Goal: Task Accomplishment & Management: Use online tool/utility

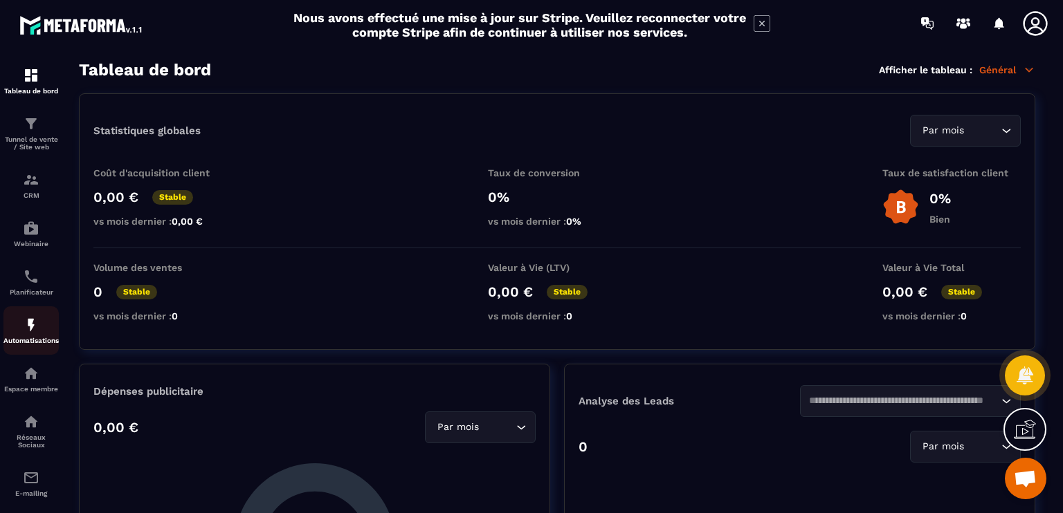
click at [50, 345] on p "Automatisations" at bounding box center [30, 341] width 55 height 8
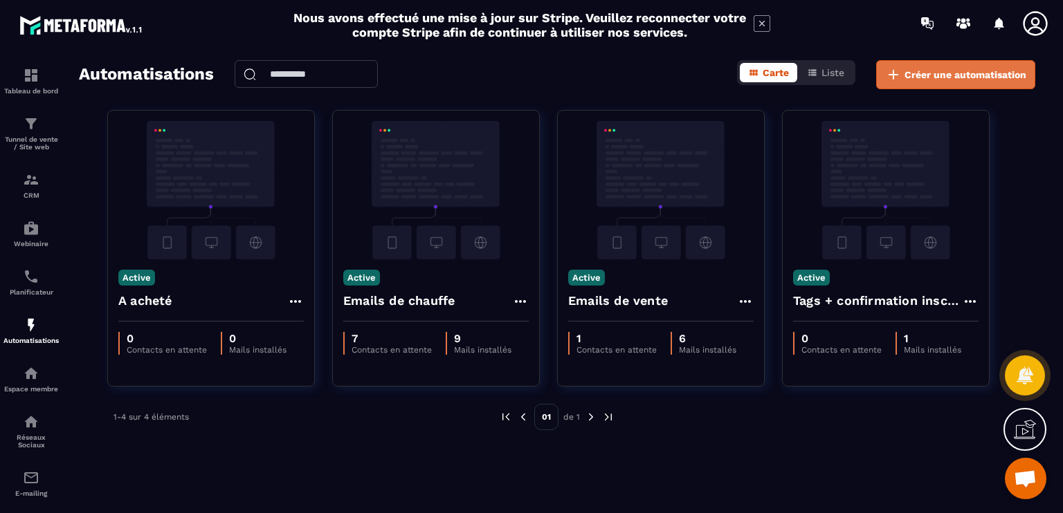
click at [940, 63] on button "Créer une automatisation" at bounding box center [955, 74] width 159 height 29
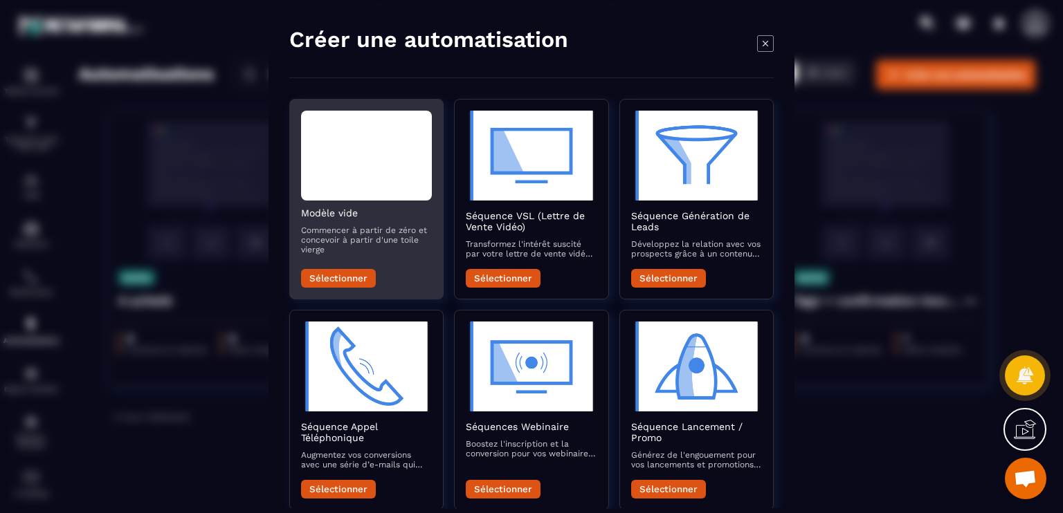
click at [362, 172] on div "Modal window" at bounding box center [366, 156] width 131 height 90
click at [343, 285] on button "Sélectionner" at bounding box center [338, 278] width 75 height 19
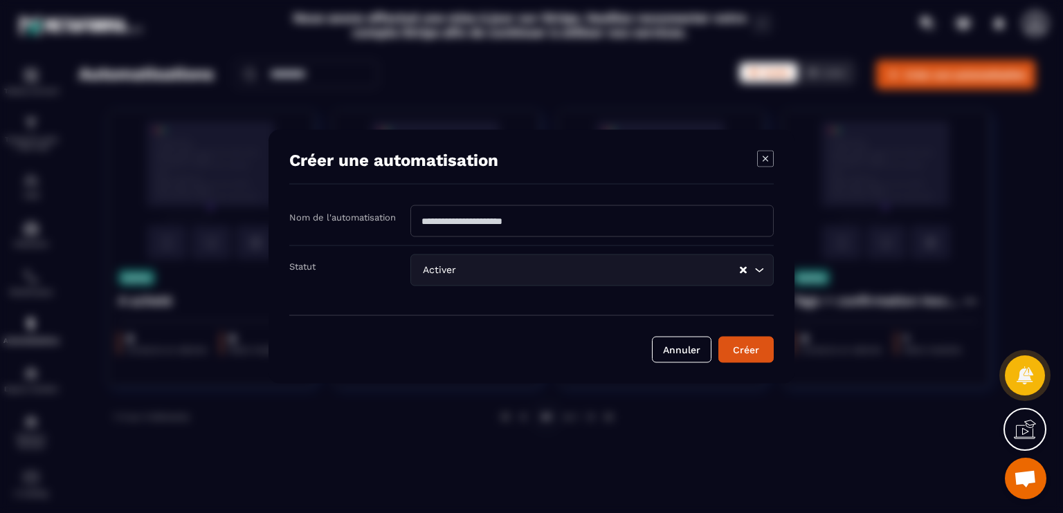
click at [488, 223] on input "Modal window" at bounding box center [591, 222] width 363 height 32
click at [439, 265] on div "Activer Loading..." at bounding box center [591, 271] width 363 height 32
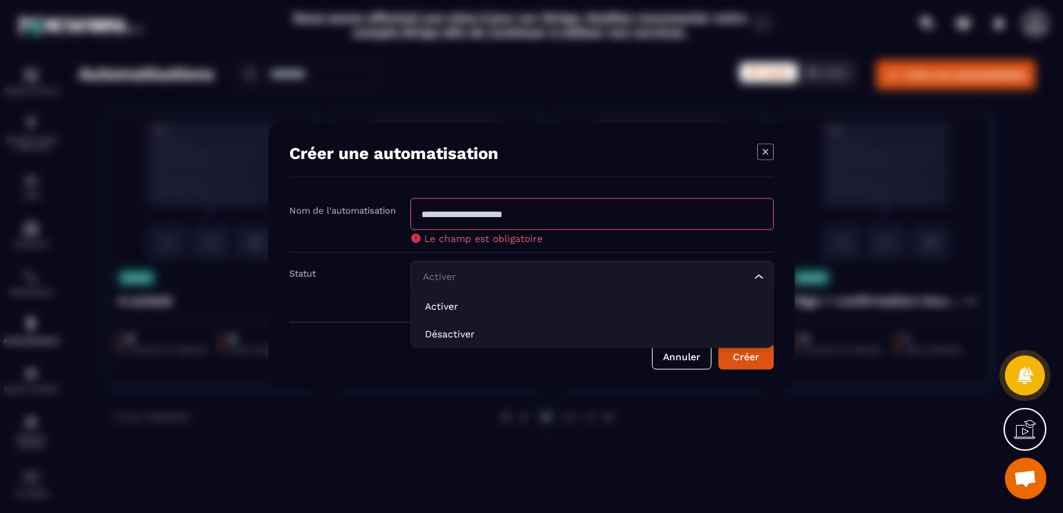
click at [495, 200] on input "Modal window" at bounding box center [591, 215] width 363 height 32
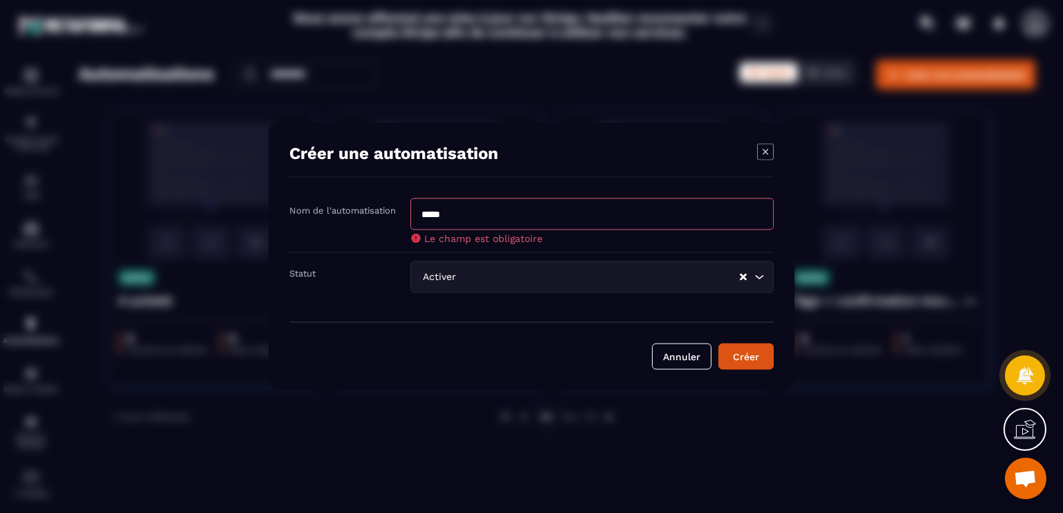
type input "*****"
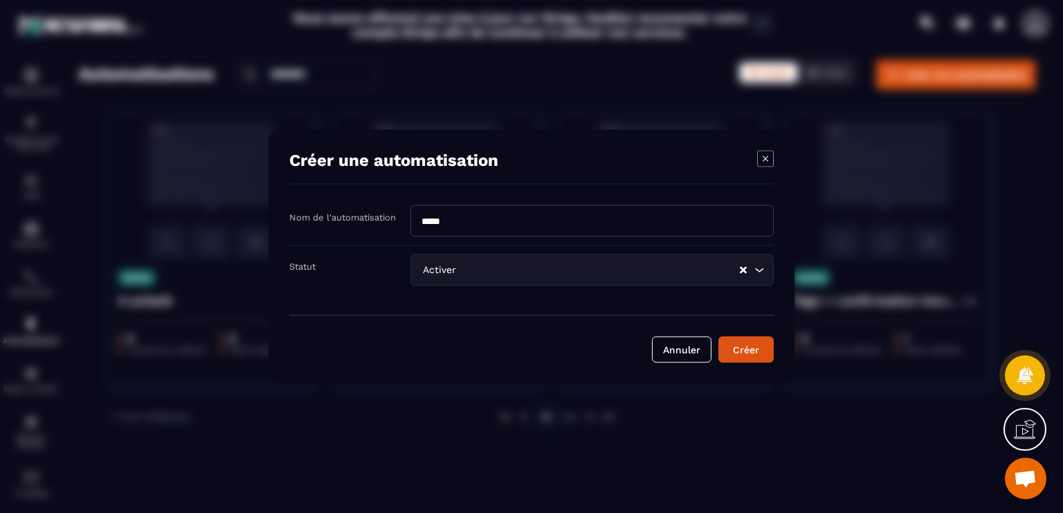
click at [439, 298] on form "Nom de l'automatisation ***** Statut Activer Loading... Annuler Créer" at bounding box center [531, 285] width 484 height 158
click at [742, 360] on button "Créer" at bounding box center [745, 350] width 55 height 26
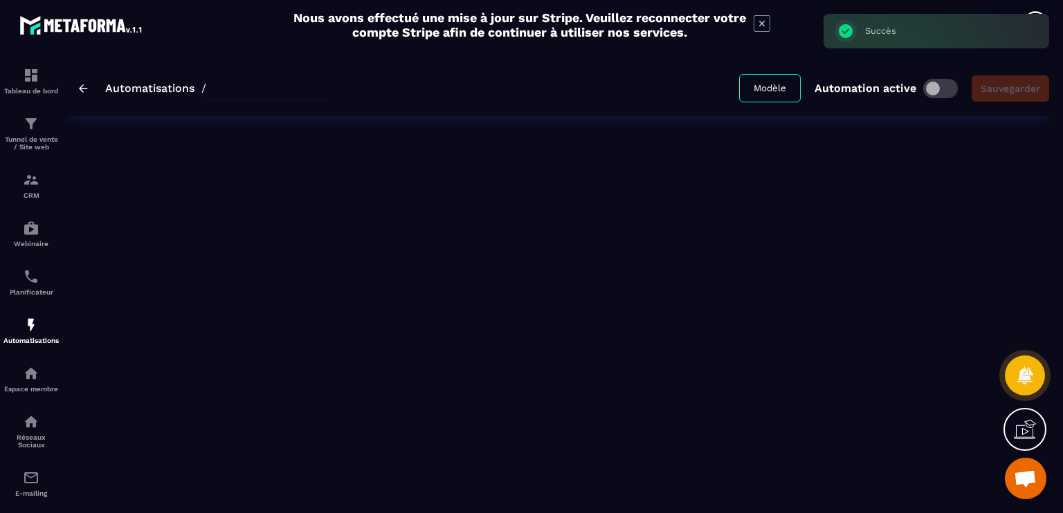
type input "*****"
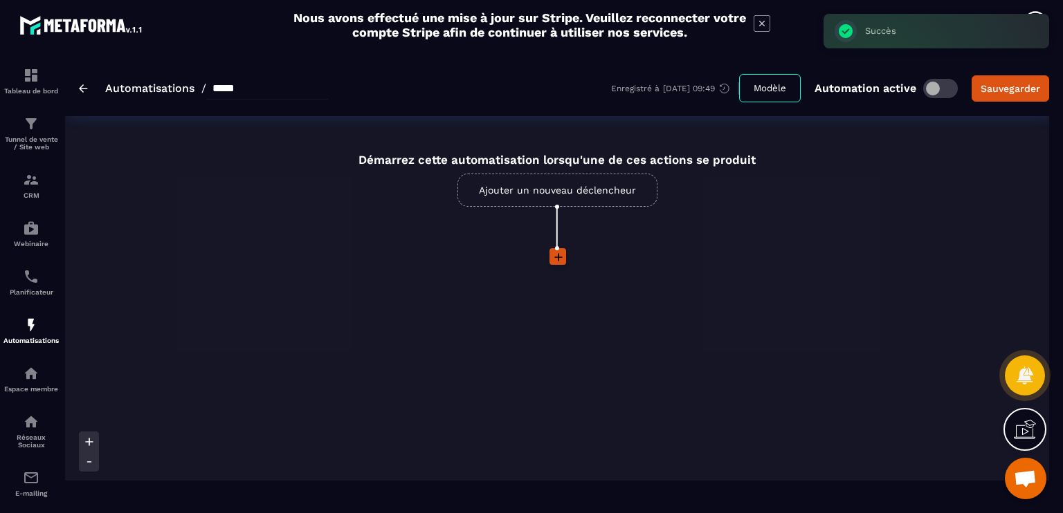
click at [555, 257] on icon at bounding box center [558, 257] width 14 height 14
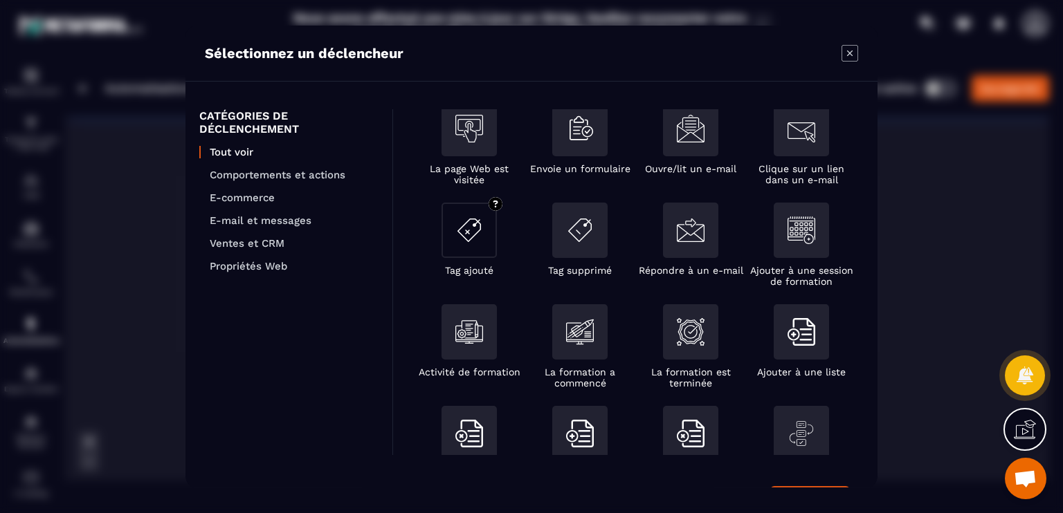
scroll to position [24, 0]
click at [913, 210] on section "Sélectionnez un déclencheur CATÉGORIES DE DÉCLENCHEMENT Tout voir Comportements…" at bounding box center [531, 256] width 1063 height 513
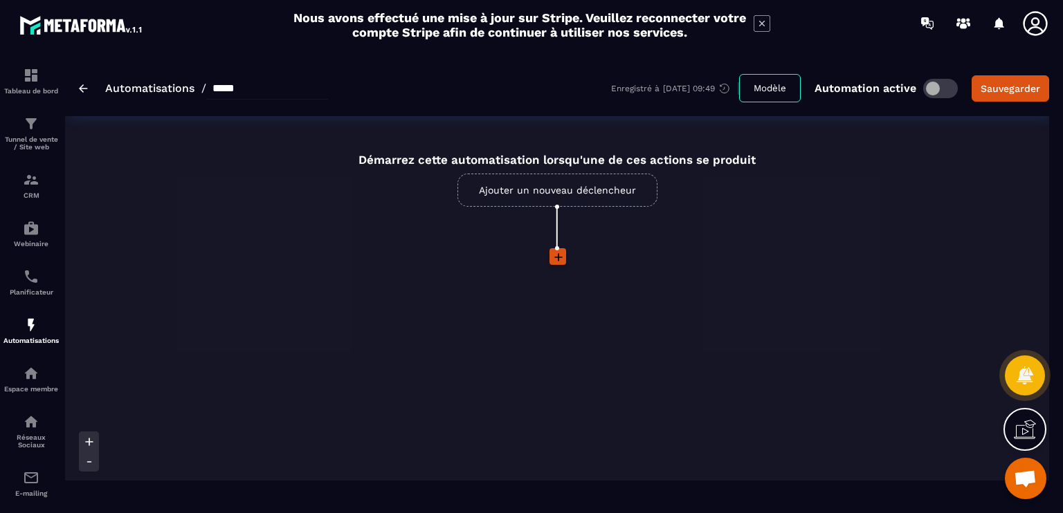
click at [527, 197] on link "Ajouter un nouveau déclencheur" at bounding box center [557, 190] width 200 height 33
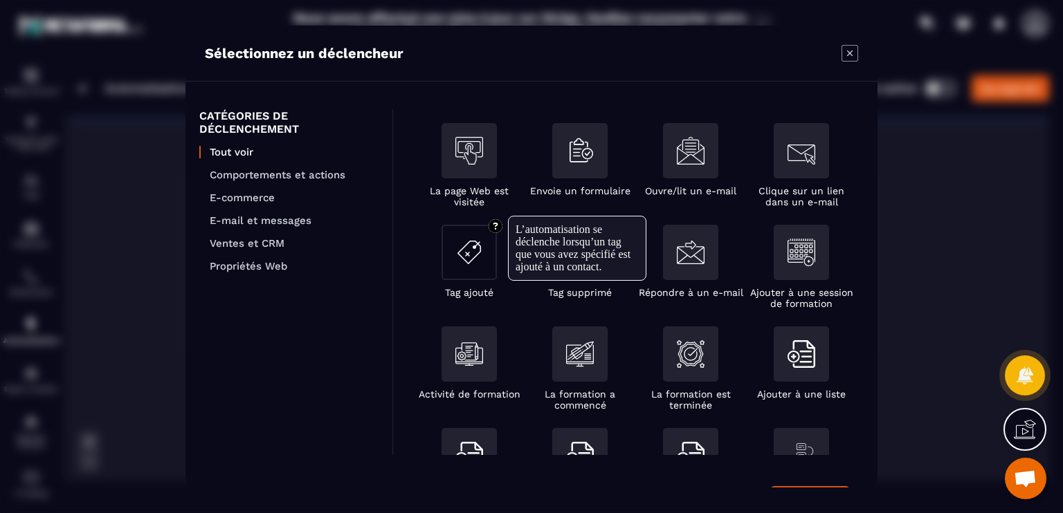
click at [473, 273] on div "Modal window" at bounding box center [468, 252] width 55 height 55
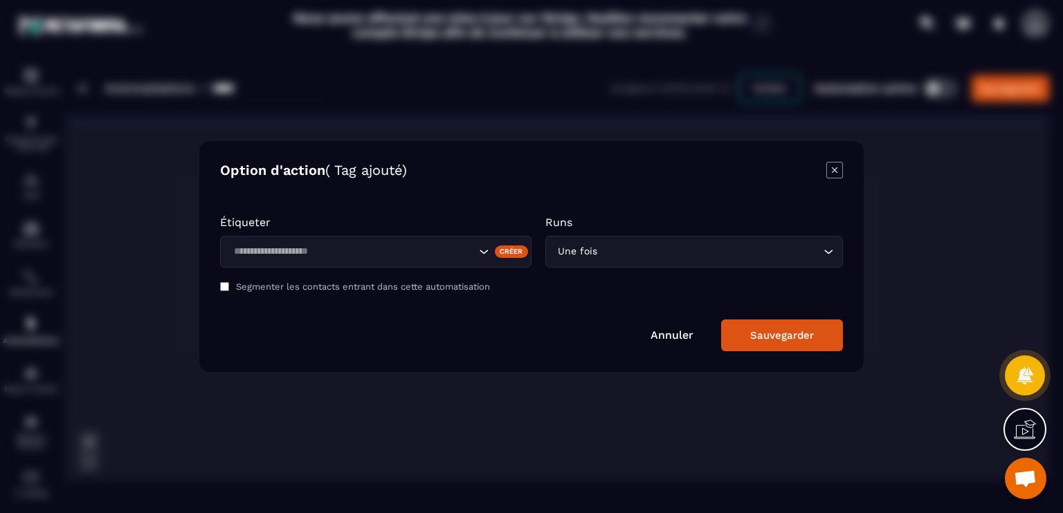
click at [482, 250] on icon "Search for option" at bounding box center [484, 252] width 14 height 14
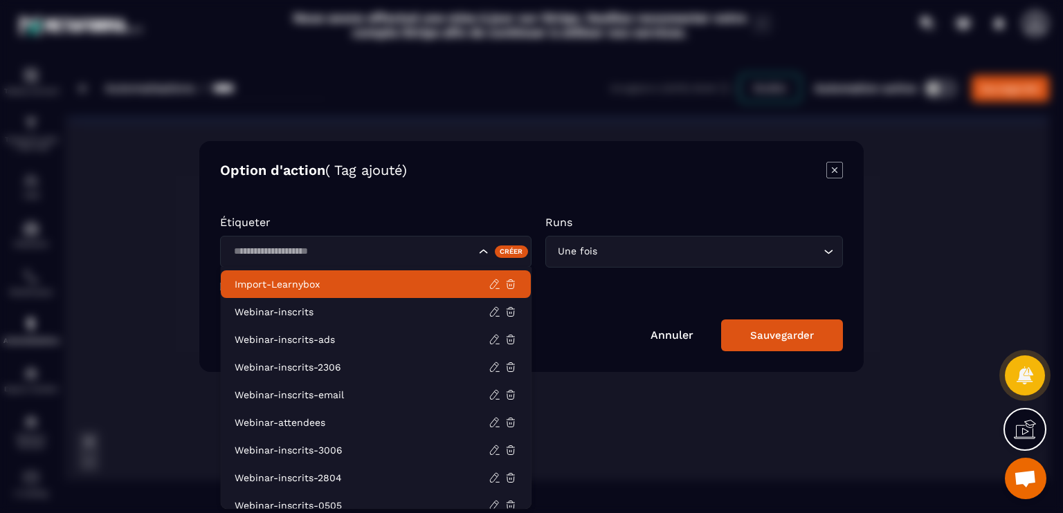
click at [347, 282] on p "Import-Learnybox" at bounding box center [362, 284] width 254 height 14
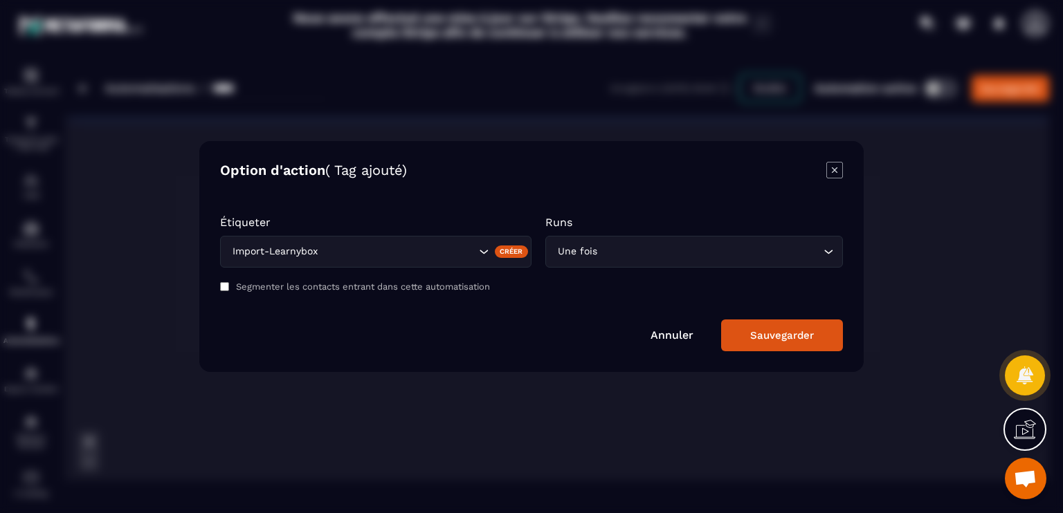
click at [754, 330] on div "Sauvegarder" at bounding box center [782, 335] width 64 height 12
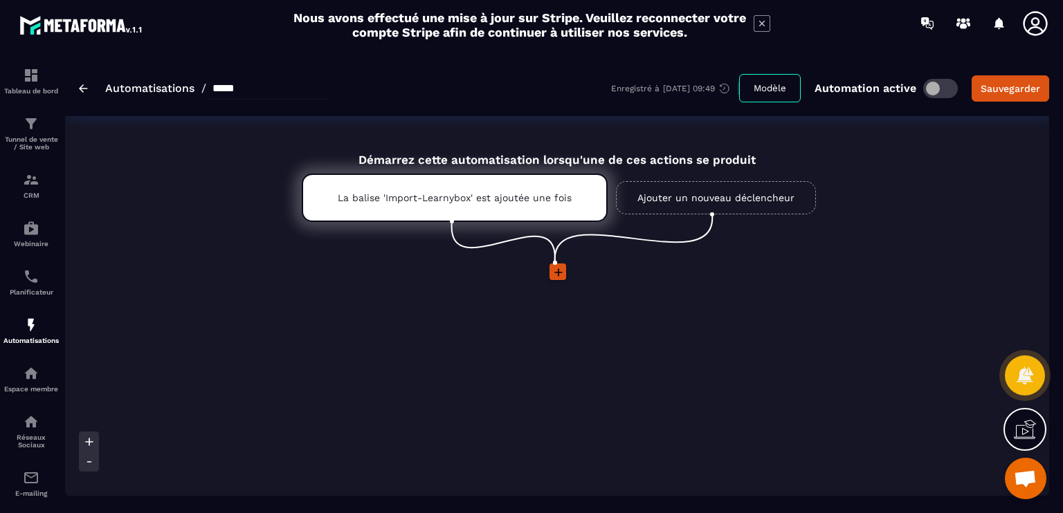
click at [562, 268] on icon at bounding box center [558, 273] width 14 height 14
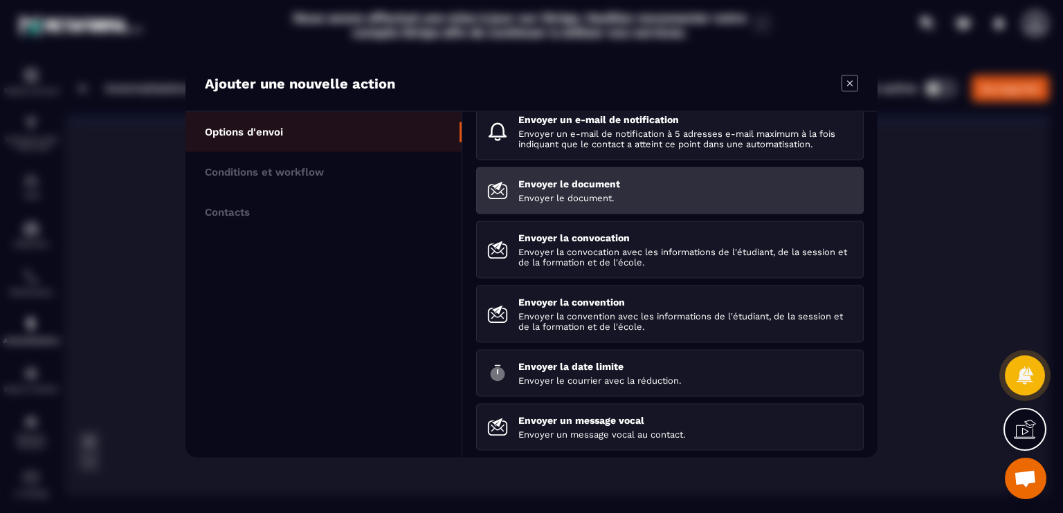
scroll to position [127, 0]
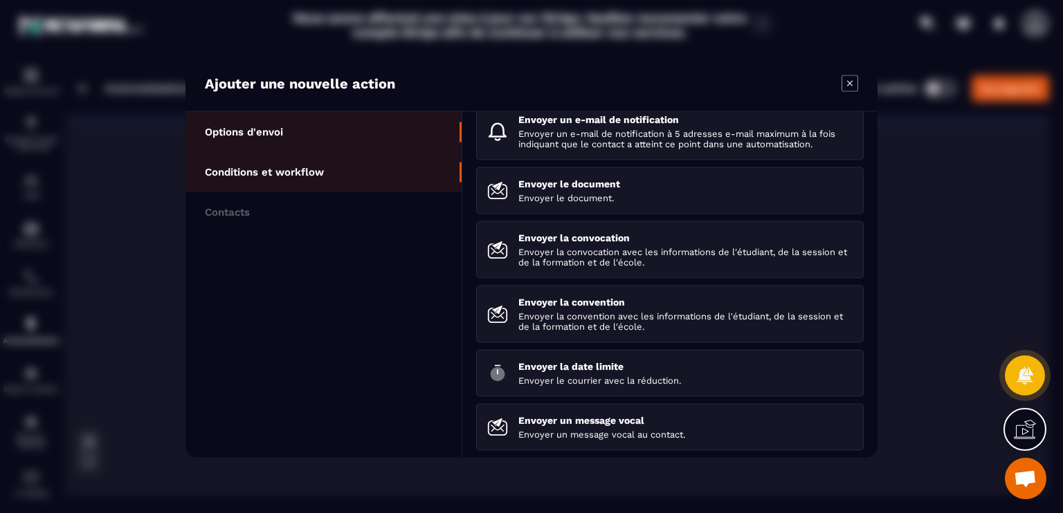
click at [230, 171] on p "Conditions et workflow" at bounding box center [264, 172] width 119 height 12
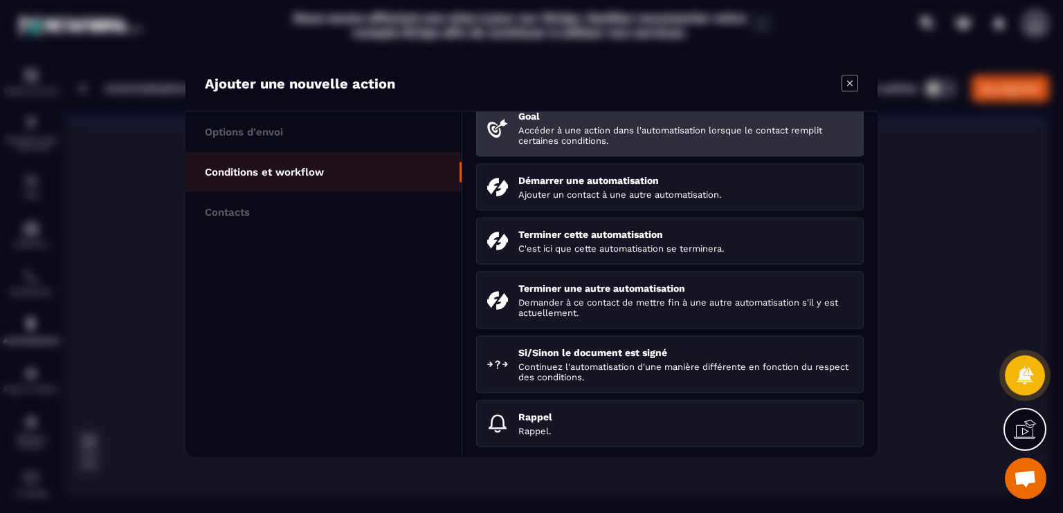
scroll to position [212, 0]
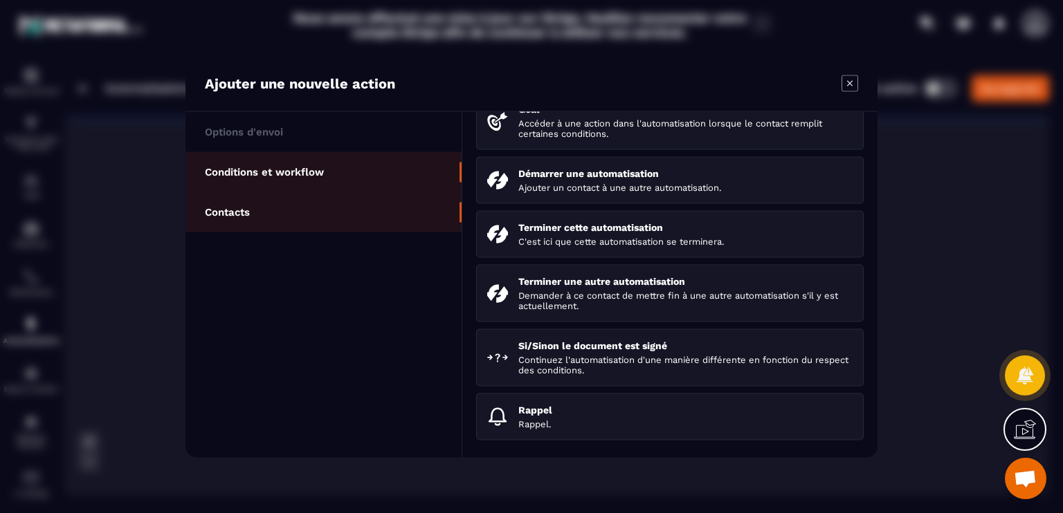
click at [309, 215] on li "Contacts" at bounding box center [323, 212] width 276 height 40
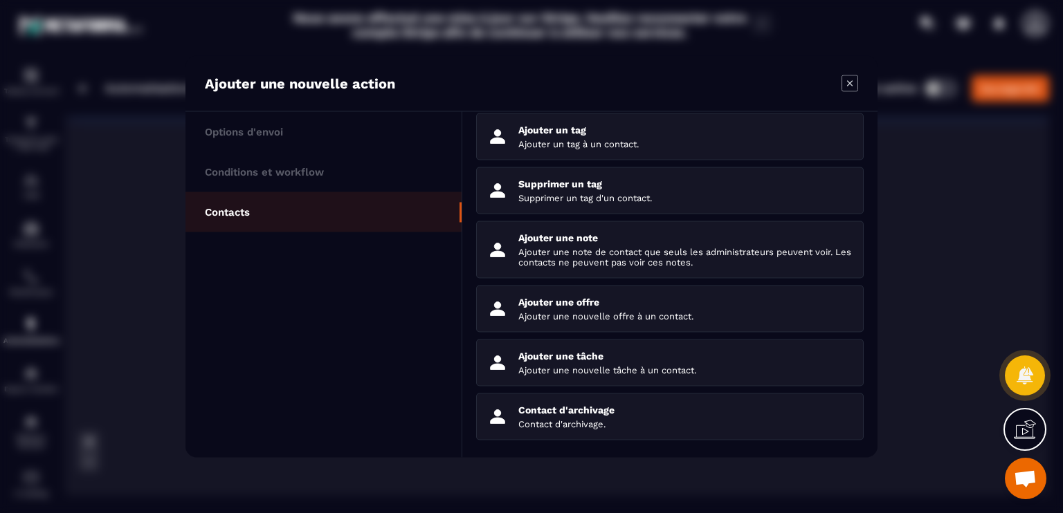
scroll to position [116, 0]
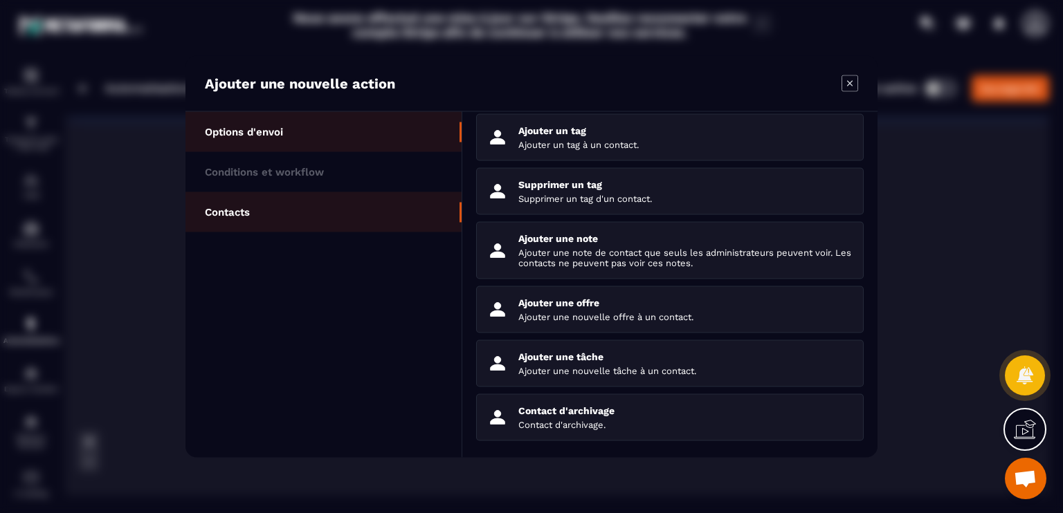
click at [293, 152] on li "Options d'envoi" at bounding box center [323, 172] width 276 height 40
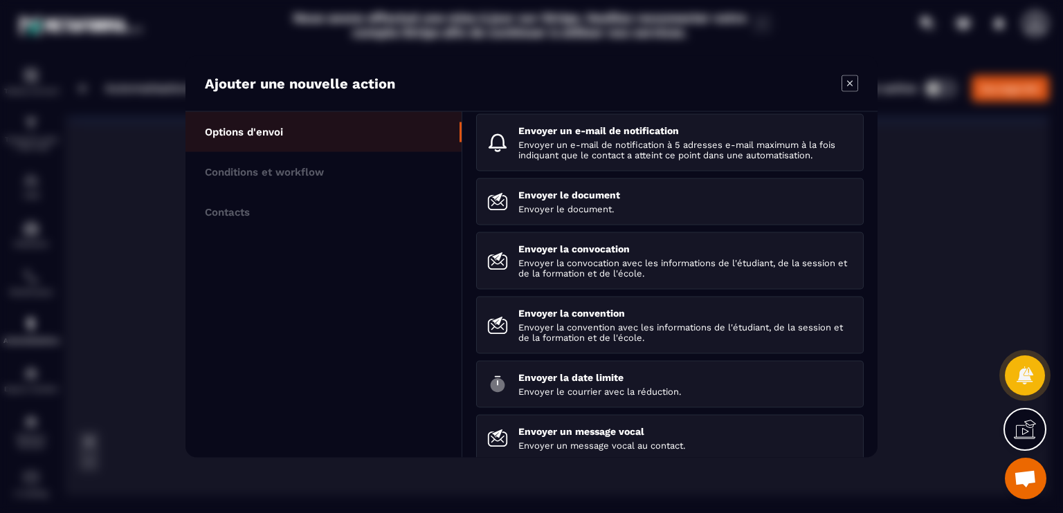
scroll to position [191, 0]
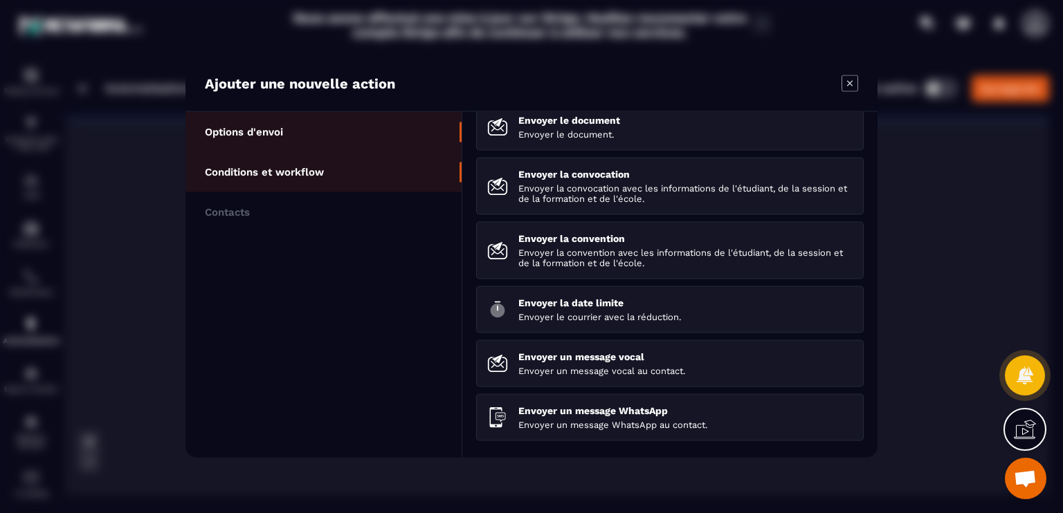
click at [395, 192] on li "Conditions et workflow" at bounding box center [323, 212] width 276 height 40
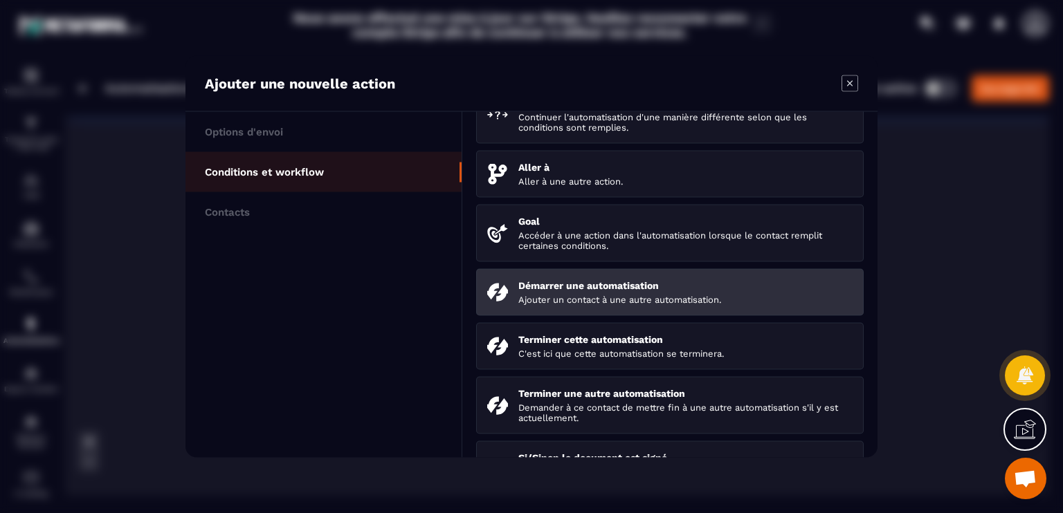
scroll to position [212, 0]
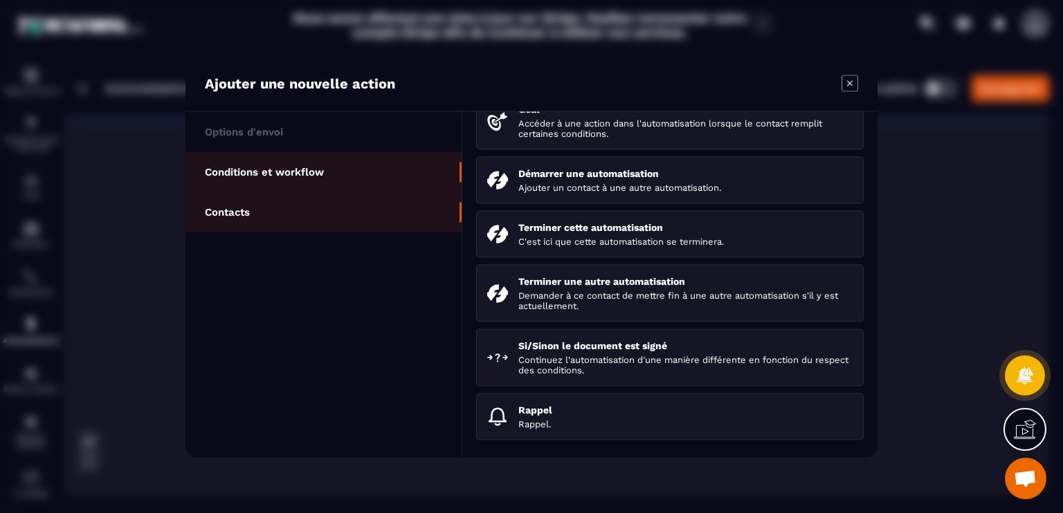
click at [237, 206] on p "Contacts" at bounding box center [227, 212] width 45 height 12
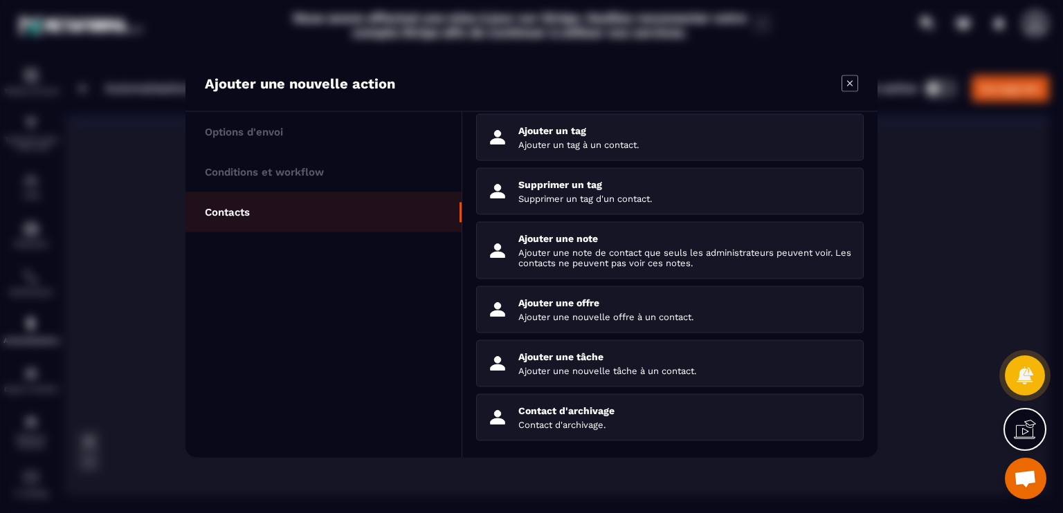
click at [849, 85] on icon "Modal window" at bounding box center [849, 83] width 17 height 17
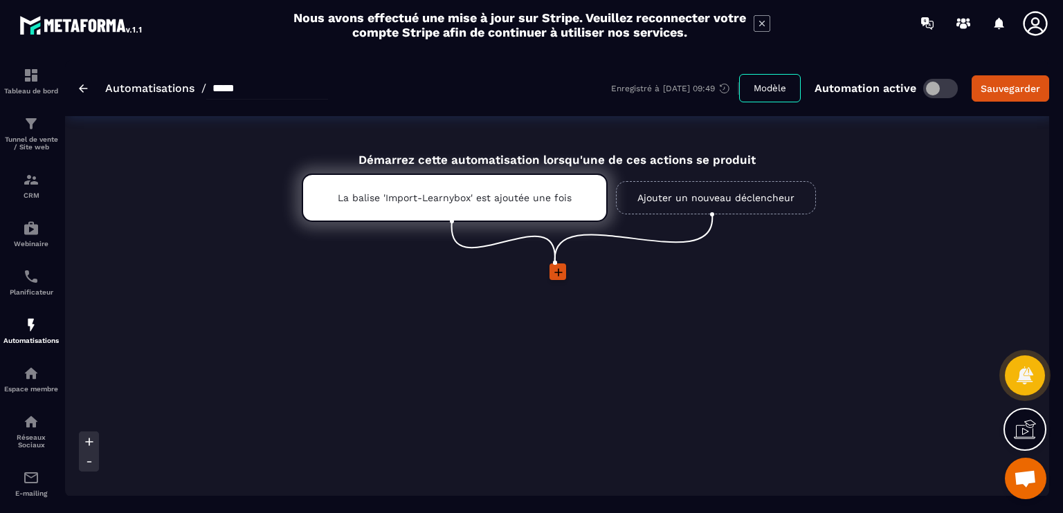
click at [559, 268] on icon at bounding box center [558, 273] width 14 height 14
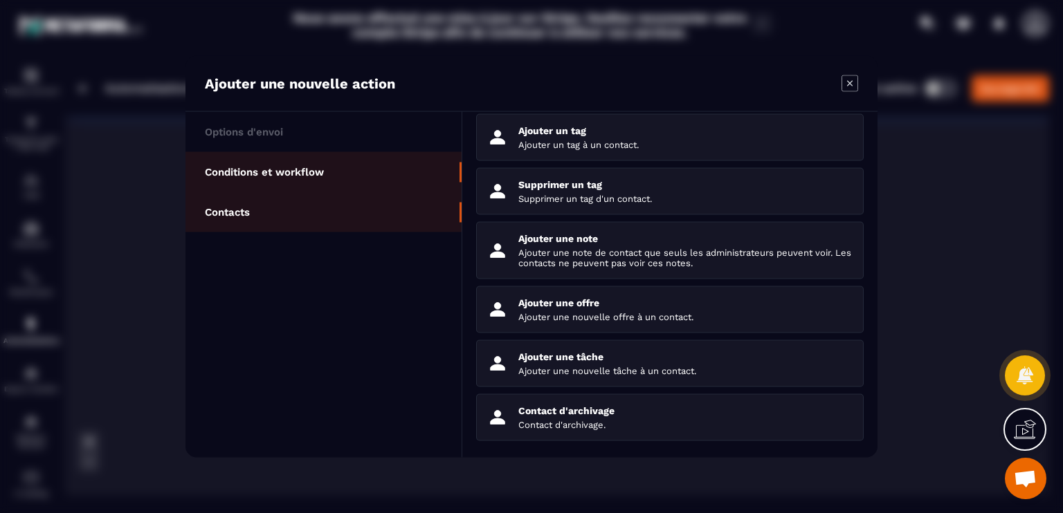
click at [340, 192] on li "Conditions et workflow" at bounding box center [323, 212] width 276 height 40
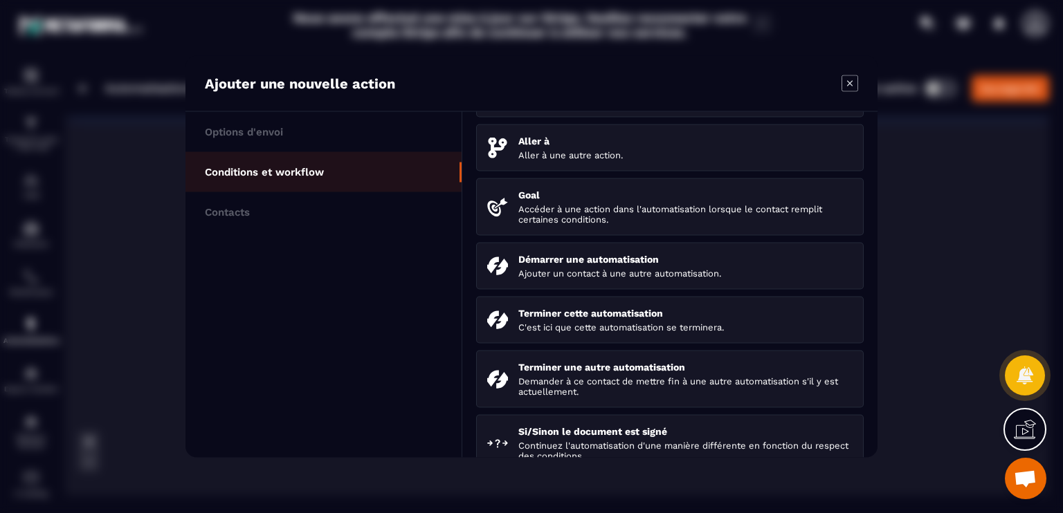
scroll to position [137, 0]
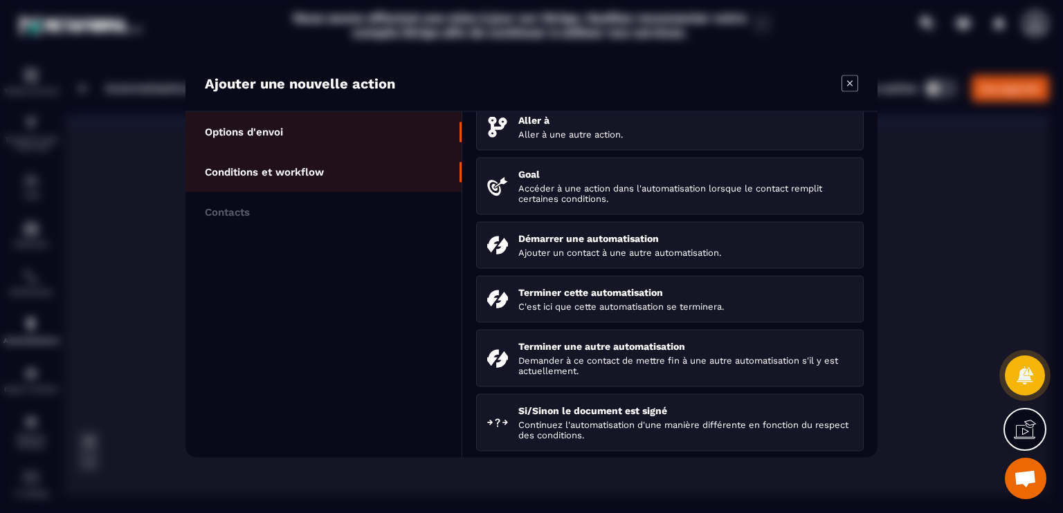
click at [325, 152] on li "Options d'envoi" at bounding box center [323, 172] width 276 height 40
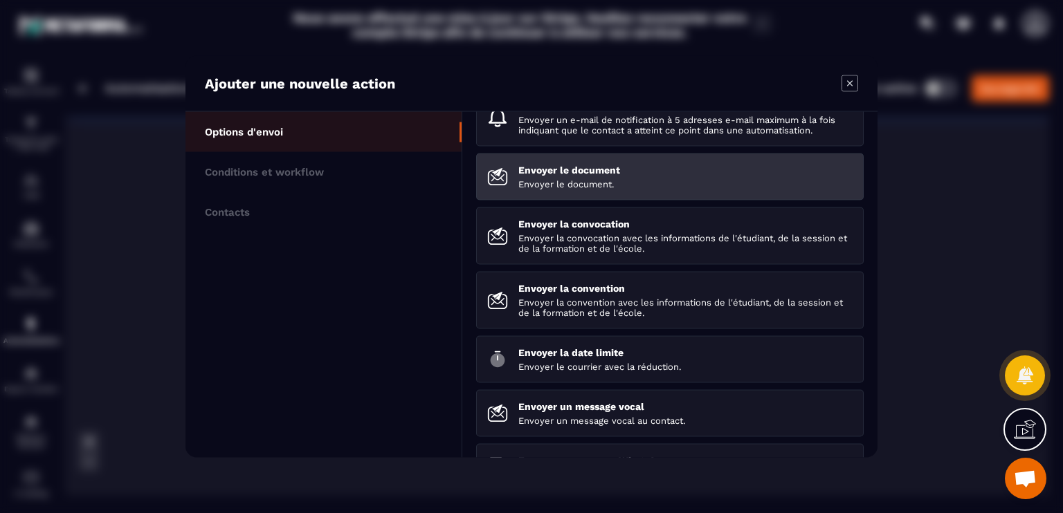
scroll to position [191, 0]
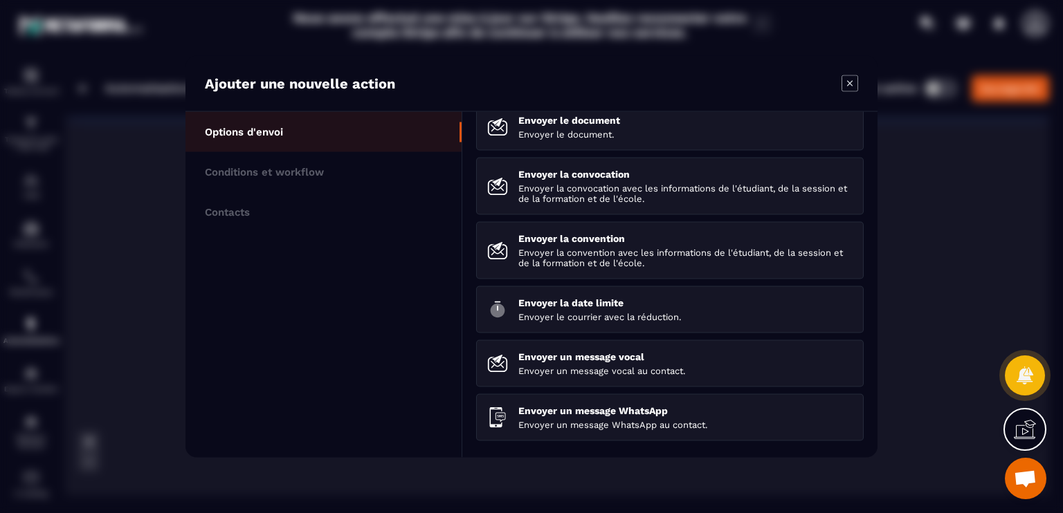
click at [905, 267] on section "Ajouter une nouvelle action Options d'envoi Conditions et workflow Contacts Env…" at bounding box center [531, 256] width 1063 height 513
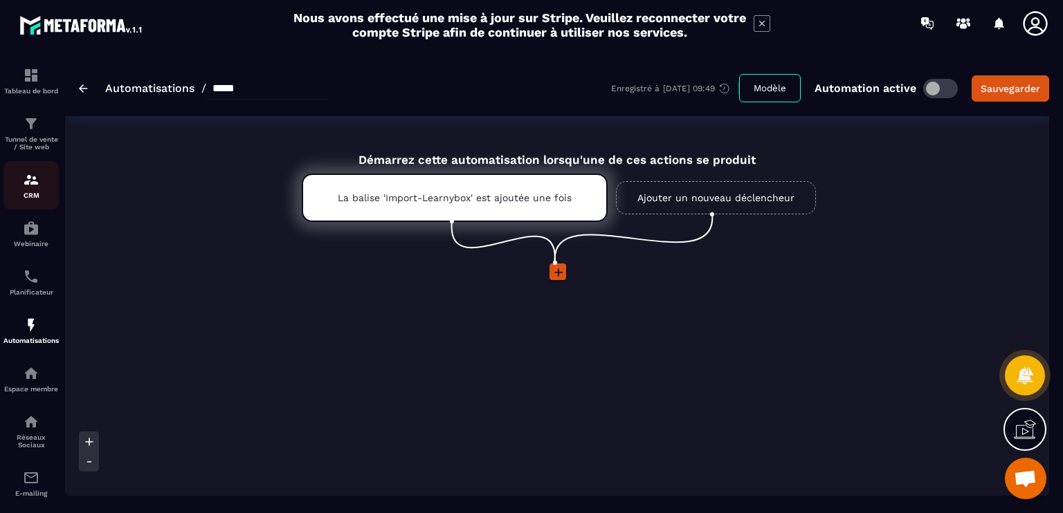
scroll to position [24, 0]
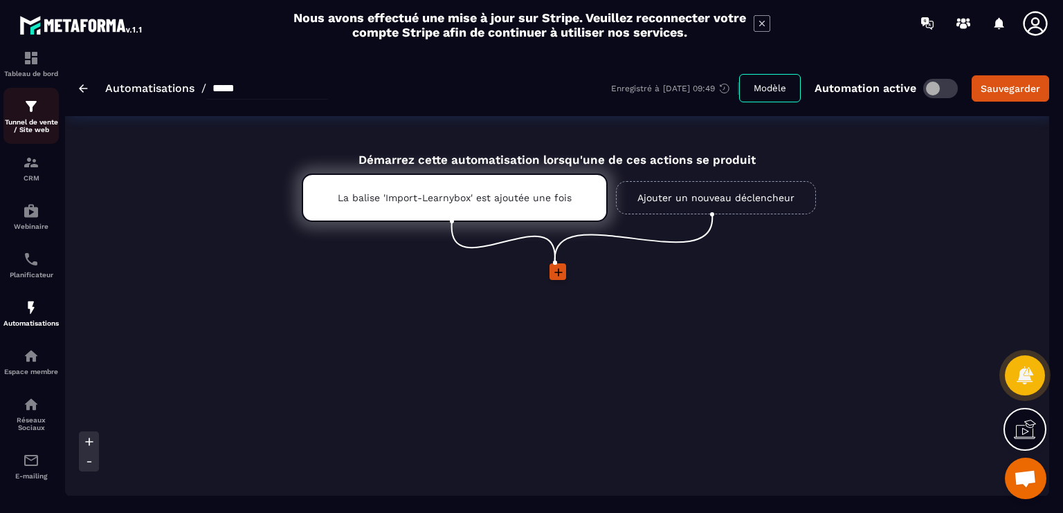
click at [30, 104] on img at bounding box center [31, 106] width 17 height 17
click at [25, 154] on img at bounding box center [31, 162] width 17 height 17
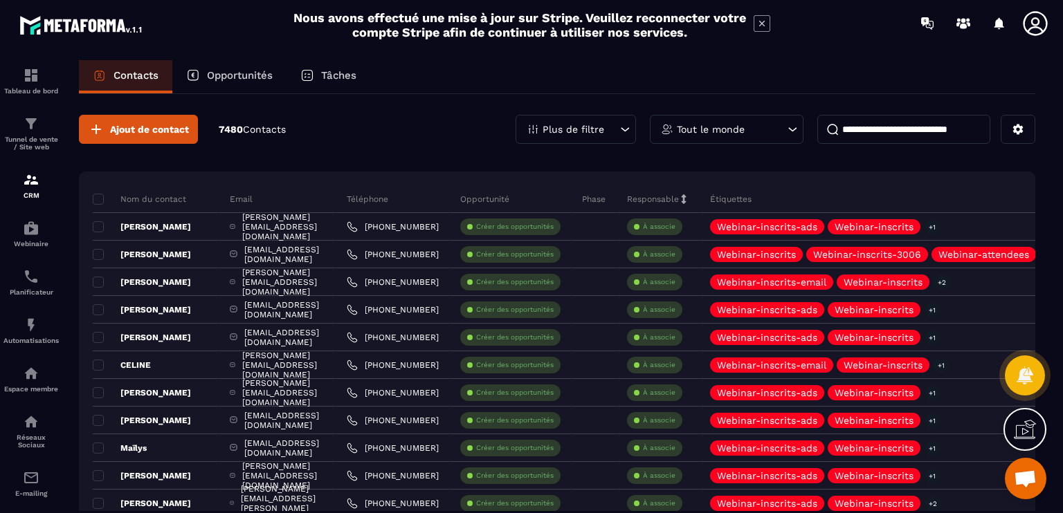
click at [254, 71] on p "Opportunités" at bounding box center [240, 75] width 66 height 12
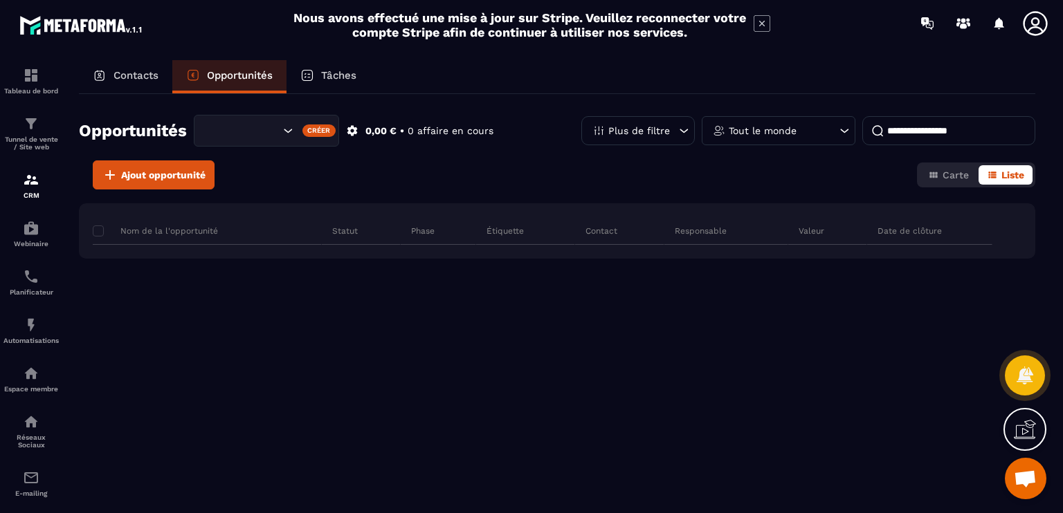
click at [281, 132] on icon "Search for option" at bounding box center [288, 131] width 14 height 14
click at [135, 84] on div "Contacts" at bounding box center [125, 76] width 93 height 33
